Goal: Find specific page/section: Find specific page/section

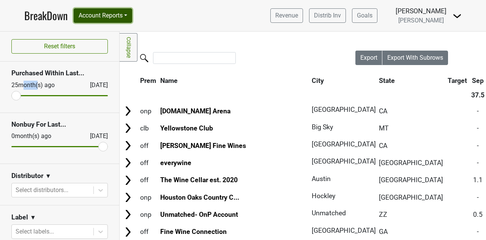
click at [80, 18] on button "Account Reports" at bounding box center [103, 15] width 59 height 14
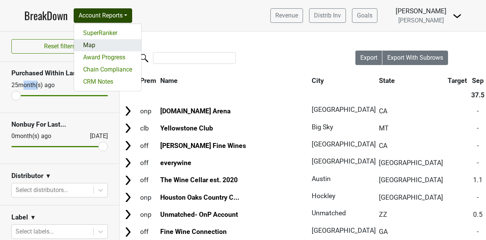
click at [87, 44] on link "Map" at bounding box center [107, 45] width 67 height 12
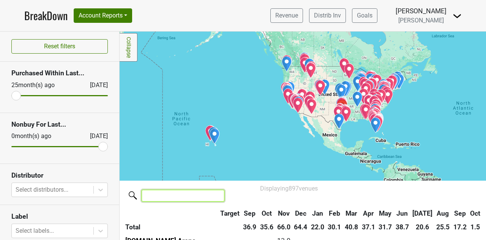
click at [182, 194] on input "search" at bounding box center [183, 196] width 83 height 12
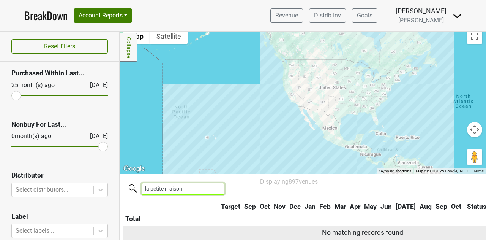
scroll to position [12, 0]
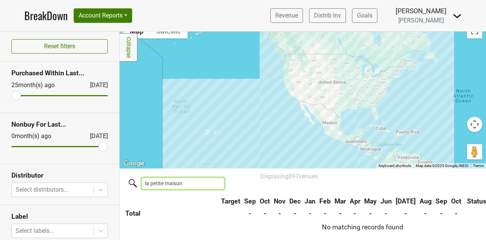
click at [187, 183] on input "la petite maison" at bounding box center [183, 183] width 83 height 12
type input "l"
type input "LPM"
click at [43, 14] on link "BreakDown" at bounding box center [45, 16] width 43 height 16
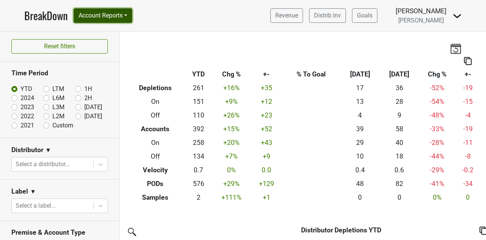
click at [100, 21] on button "Account Reports" at bounding box center [103, 15] width 59 height 14
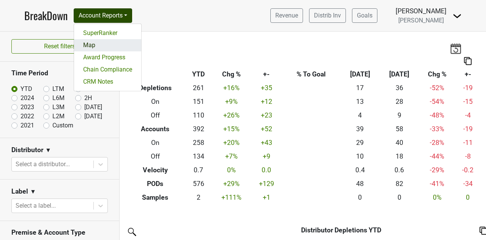
click at [100, 41] on link "Map" at bounding box center [107, 45] width 67 height 12
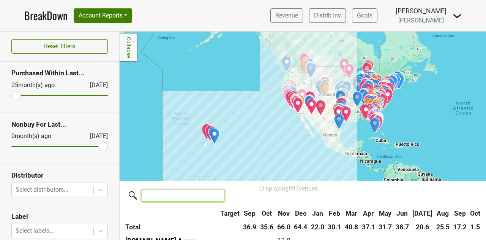
click at [182, 198] on input "search" at bounding box center [183, 196] width 83 height 12
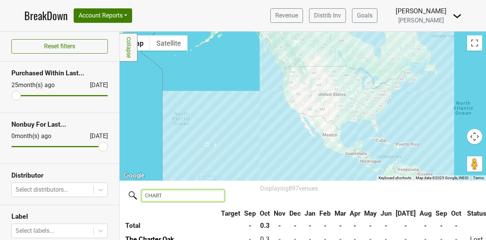
scroll to position [12, 0]
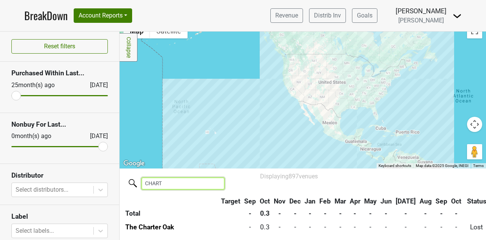
click at [179, 180] on input "CHART" at bounding box center [183, 183] width 83 height 12
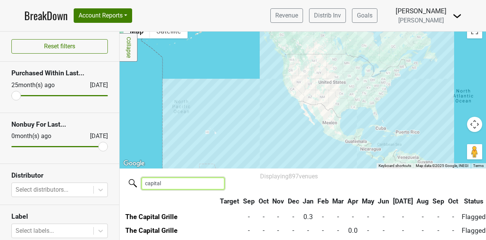
scroll to position [11, 0]
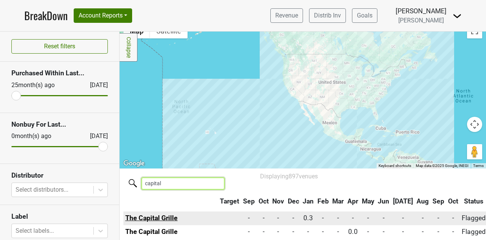
type input "capital"
click at [169, 219] on link "The Capital Grille" at bounding box center [151, 218] width 52 height 8
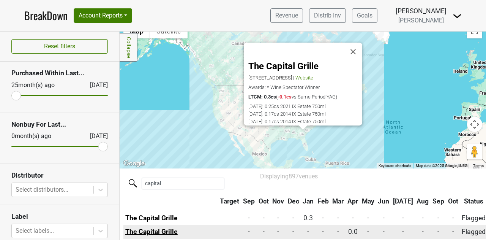
click at [164, 231] on link "The Capital Grille" at bounding box center [151, 232] width 52 height 8
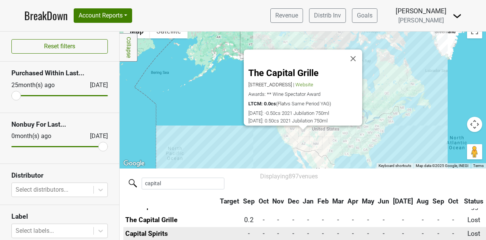
scroll to position [48, 0]
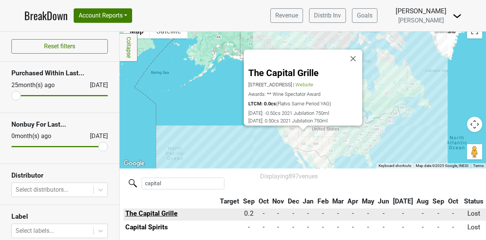
click at [164, 209] on link "The Capital Grille" at bounding box center [151, 213] width 52 height 8
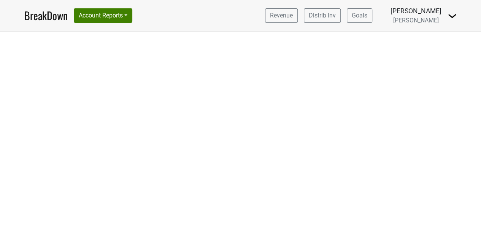
select select "CA"
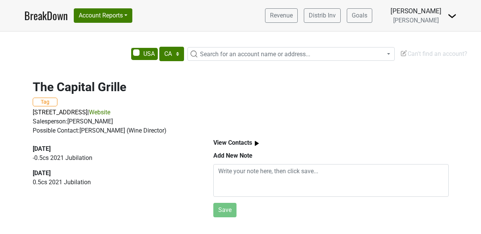
select select "CA"
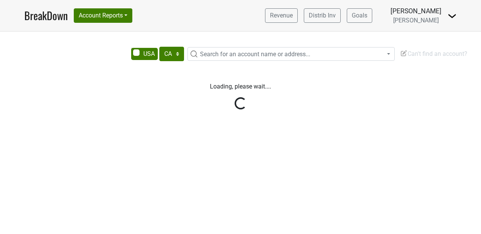
select select "CA"
